Goal: Obtain resource: Obtain resource

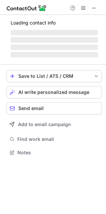
scroll to position [148, 106]
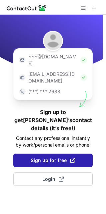
click at [49, 157] on span "Sign up for free" at bounding box center [53, 160] width 45 height 7
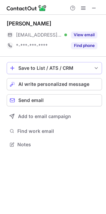
scroll to position [140, 106]
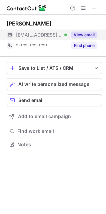
click at [82, 35] on button "View email" at bounding box center [84, 34] width 26 height 7
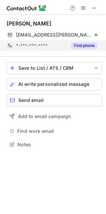
click at [83, 47] on button "Find phone" at bounding box center [84, 45] width 26 height 7
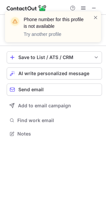
scroll to position [129, 106]
click at [95, 10] on div "Phone number for this profile is not available Try another profile" at bounding box center [53, 30] width 107 height 50
click at [94, 8] on div "Phone number for this profile is not available Try another profile" at bounding box center [53, 30] width 107 height 50
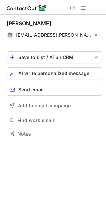
click at [92, 7] on div "Phone number for this profile is not available Try another profile" at bounding box center [53, 11] width 107 height 13
click at [95, 8] on span at bounding box center [94, 7] width 5 height 5
